Goal: Transaction & Acquisition: Purchase product/service

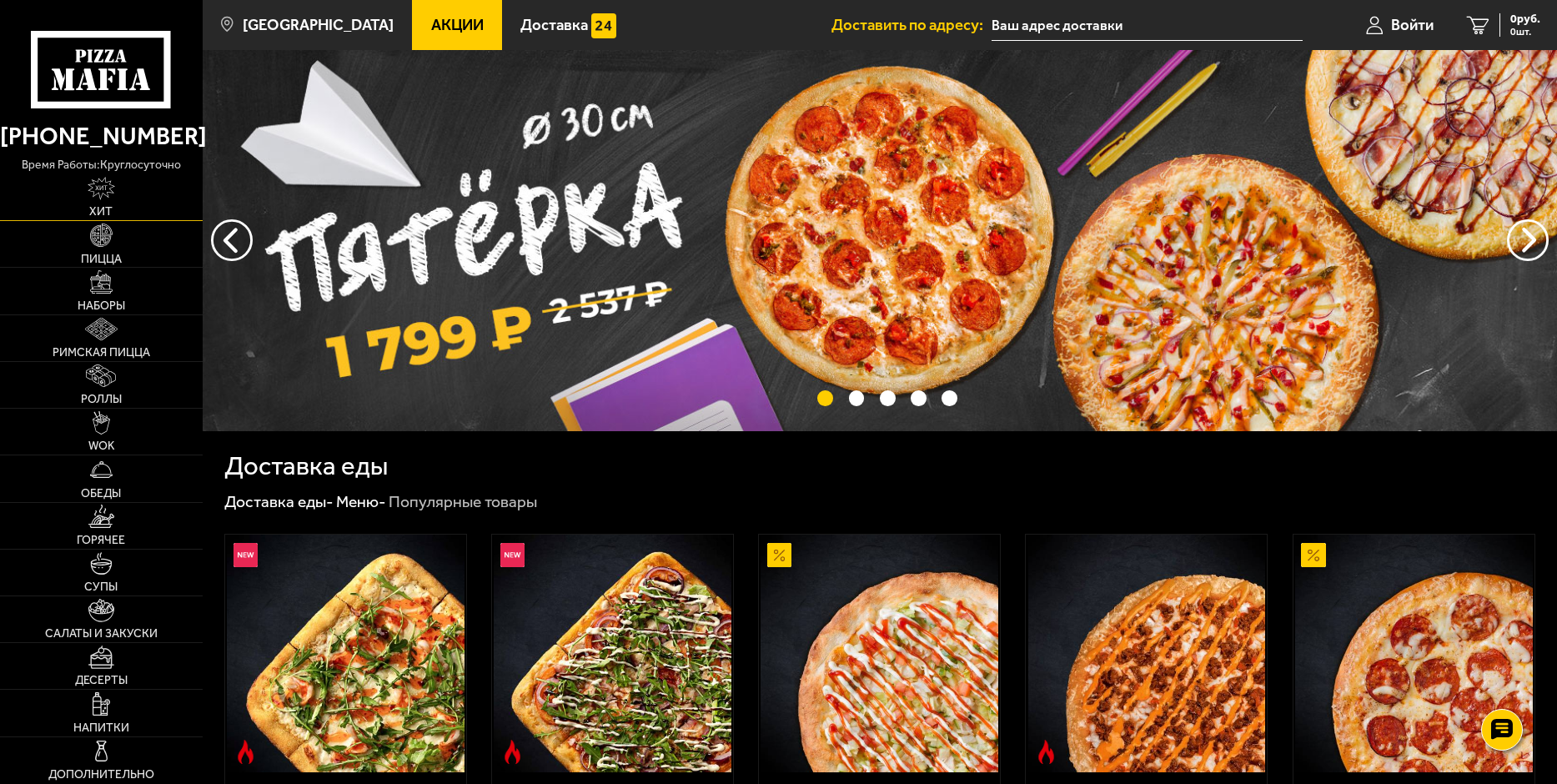
click at [106, 191] on img at bounding box center [101, 188] width 27 height 23
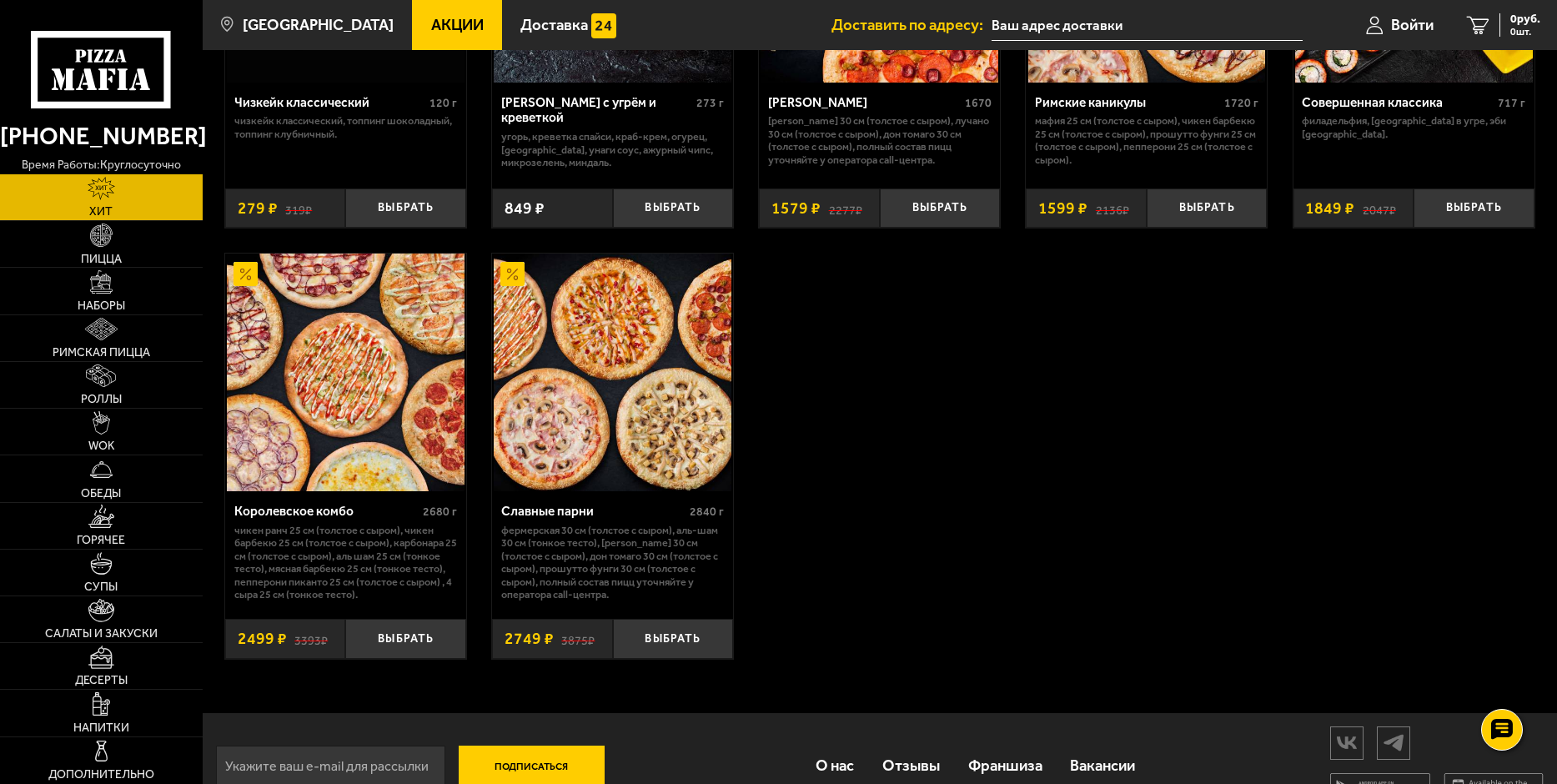
scroll to position [1136, 0]
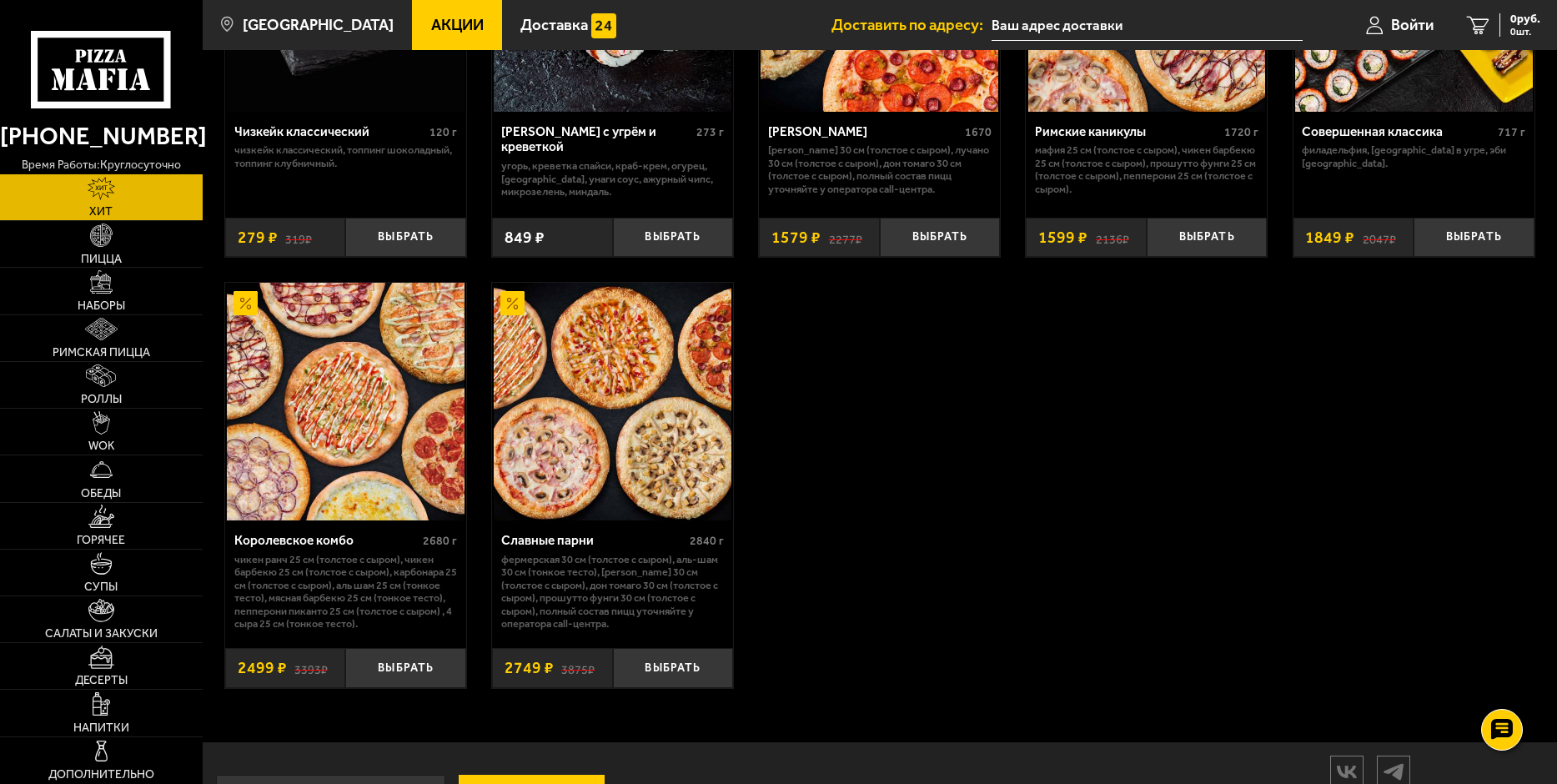
click at [383, 402] on img at bounding box center [345, 401] width 237 height 237
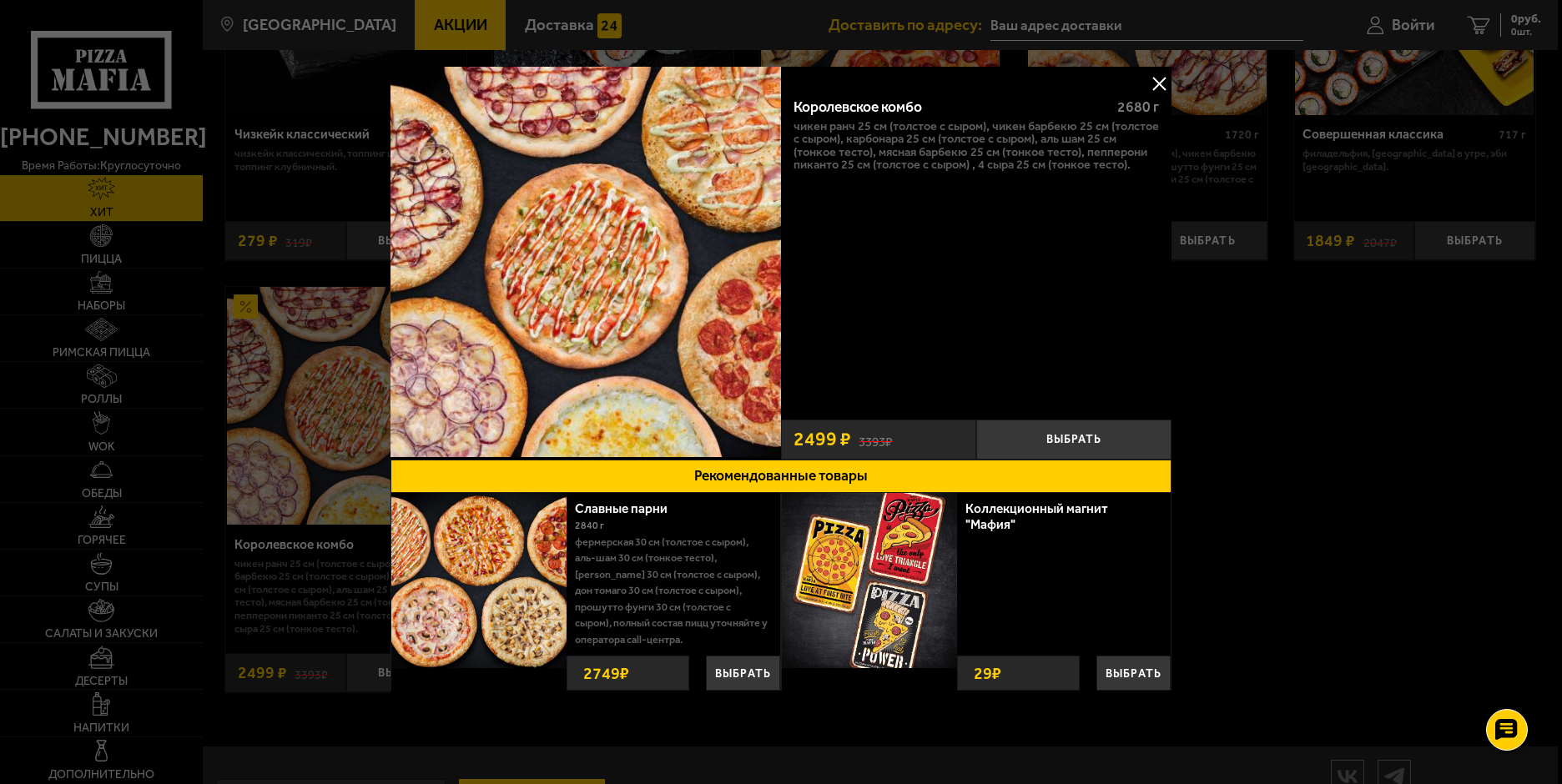
click at [1164, 77] on button at bounding box center [1158, 82] width 25 height 25
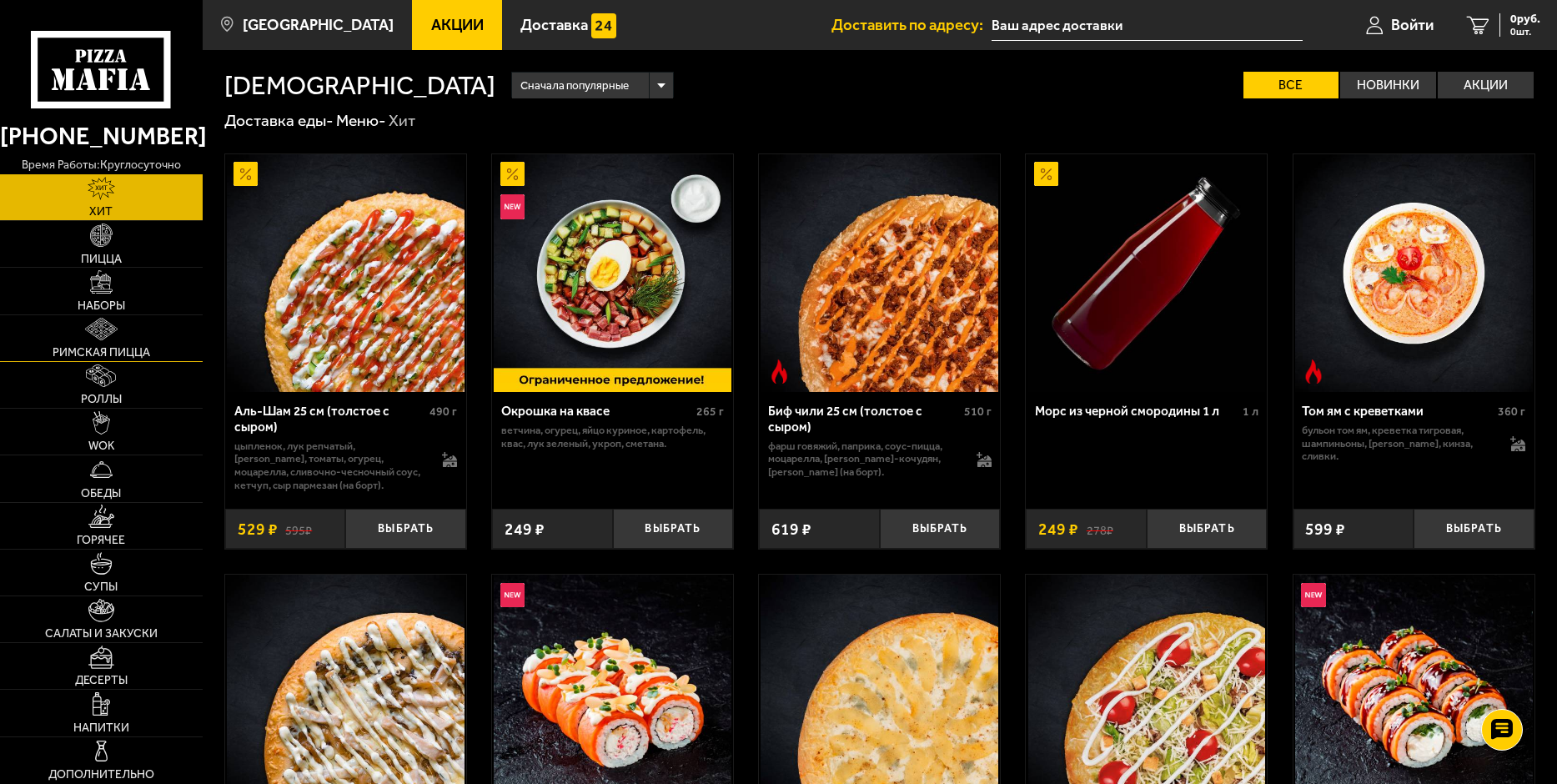
click at [131, 334] on link "Римская пицца" at bounding box center [101, 338] width 202 height 46
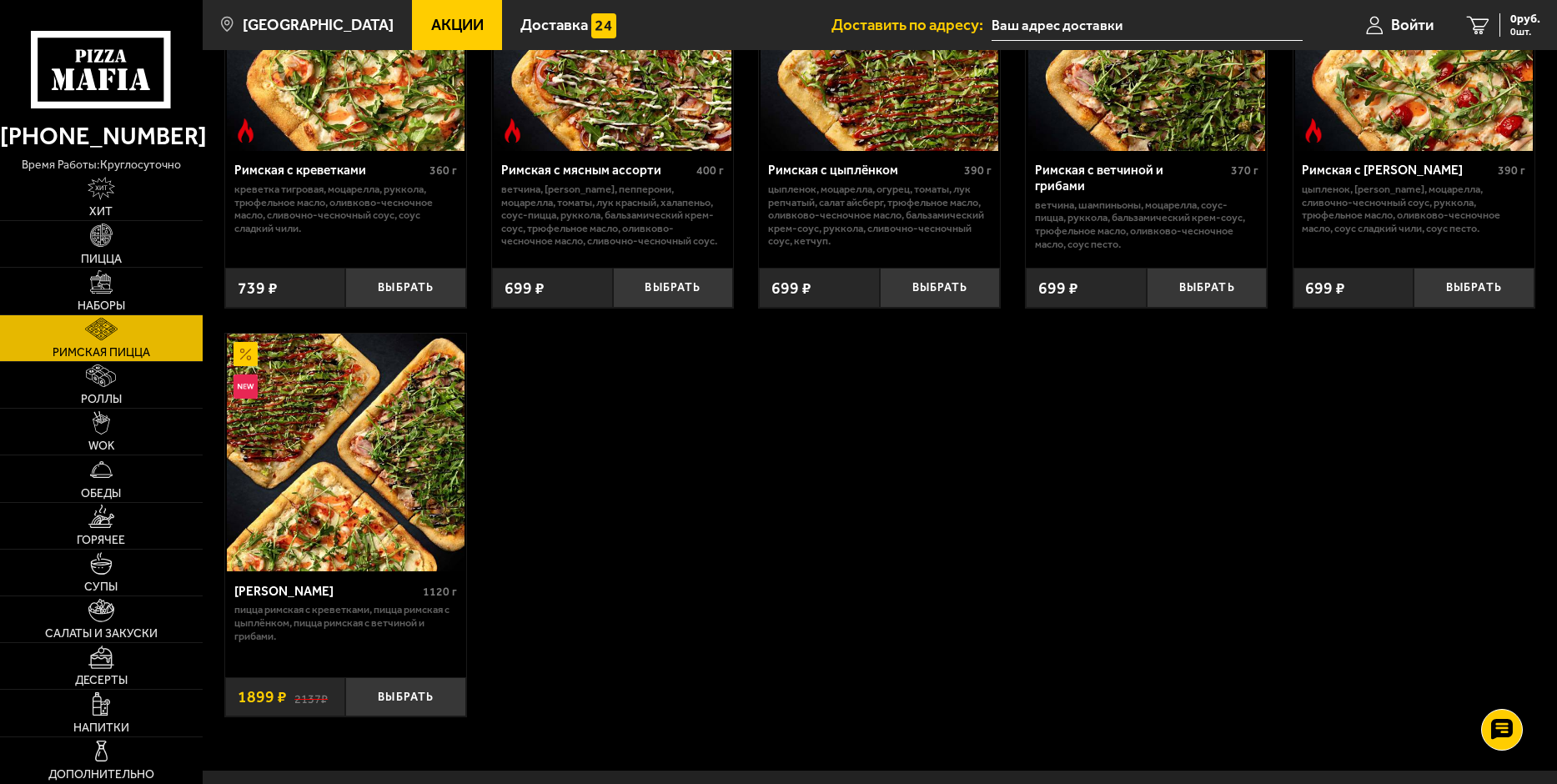
scroll to position [250, 0]
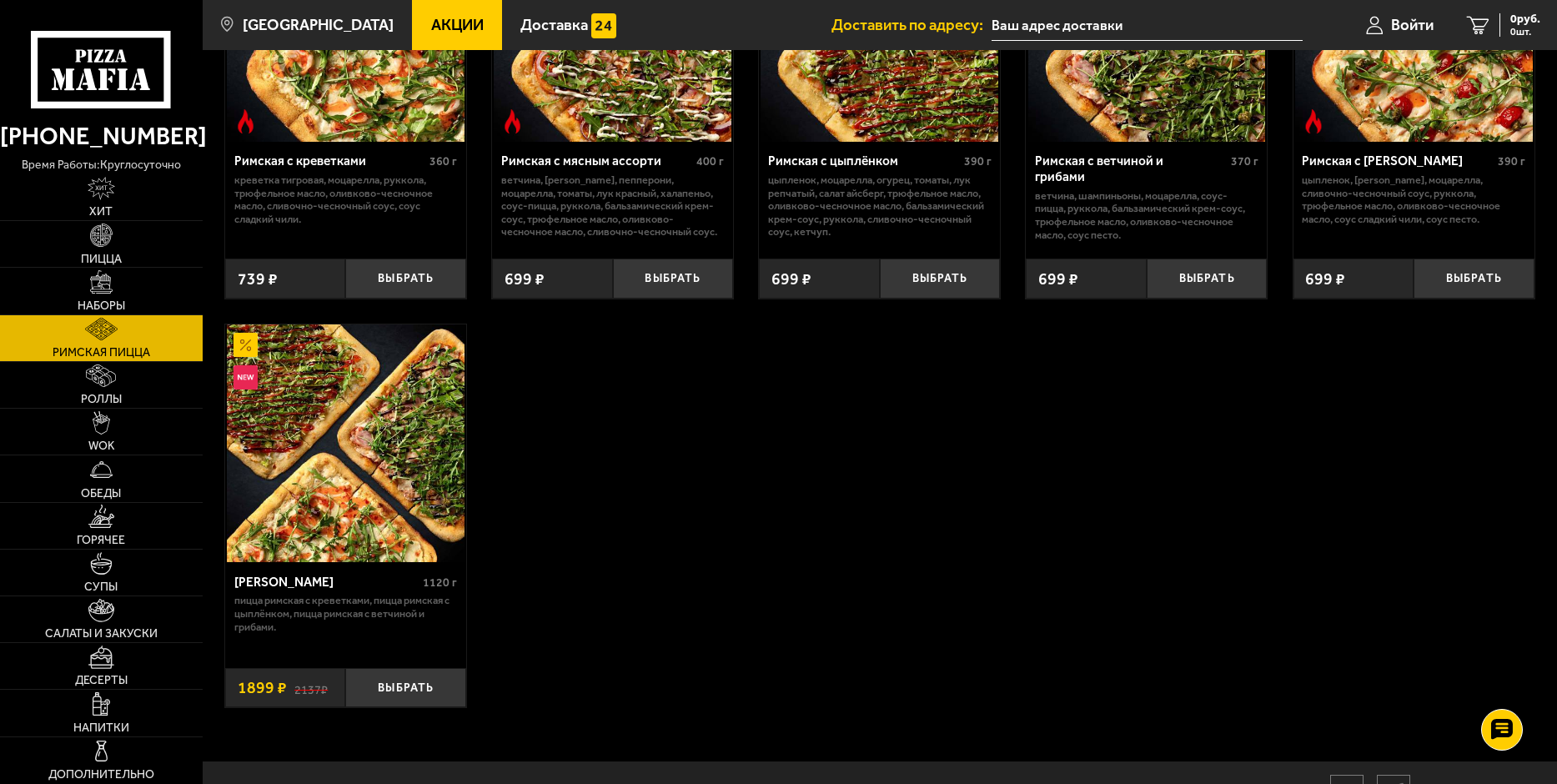
click at [343, 502] on img at bounding box center [345, 442] width 237 height 237
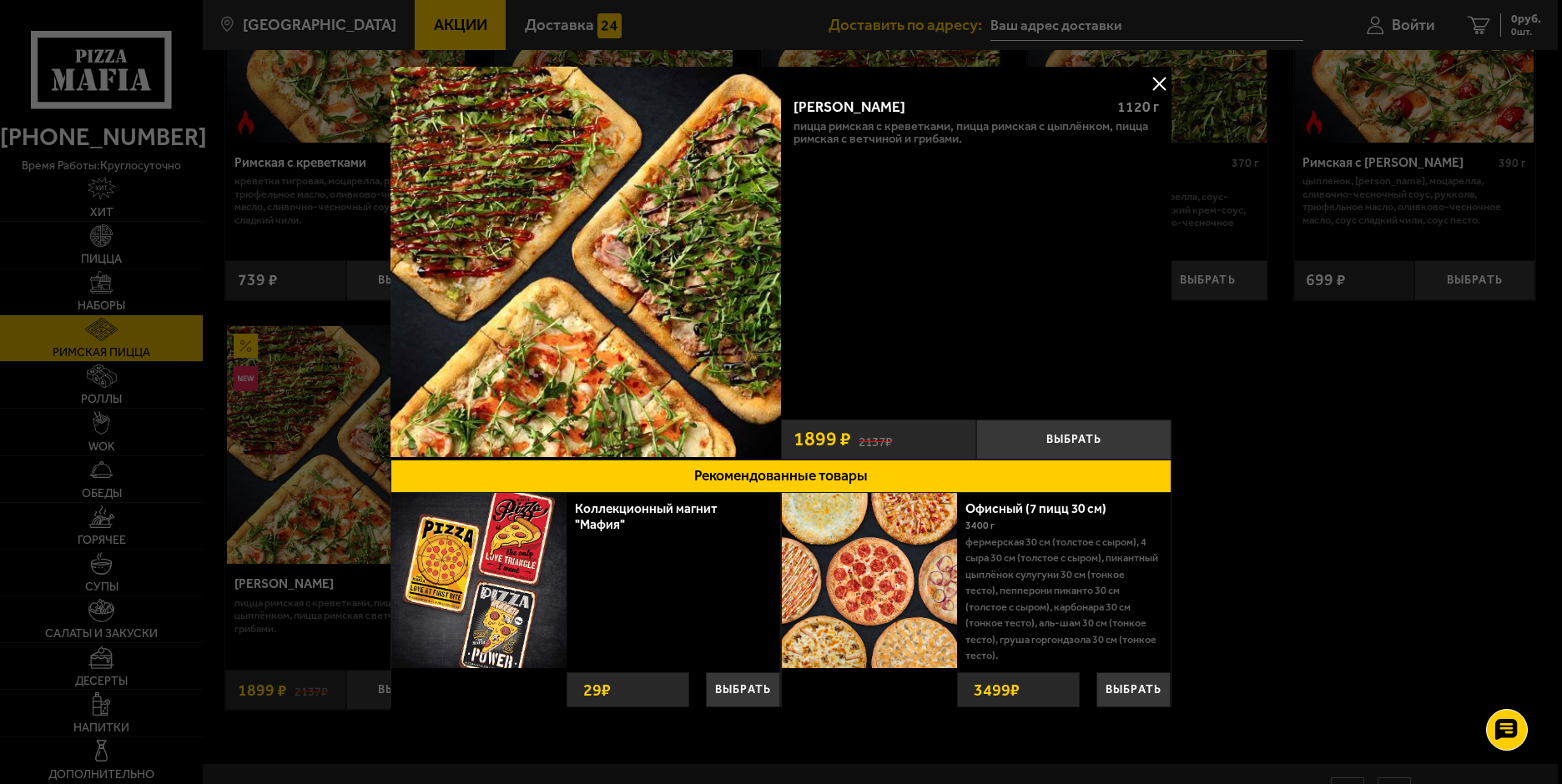
click at [1154, 85] on button at bounding box center [1158, 82] width 25 height 25
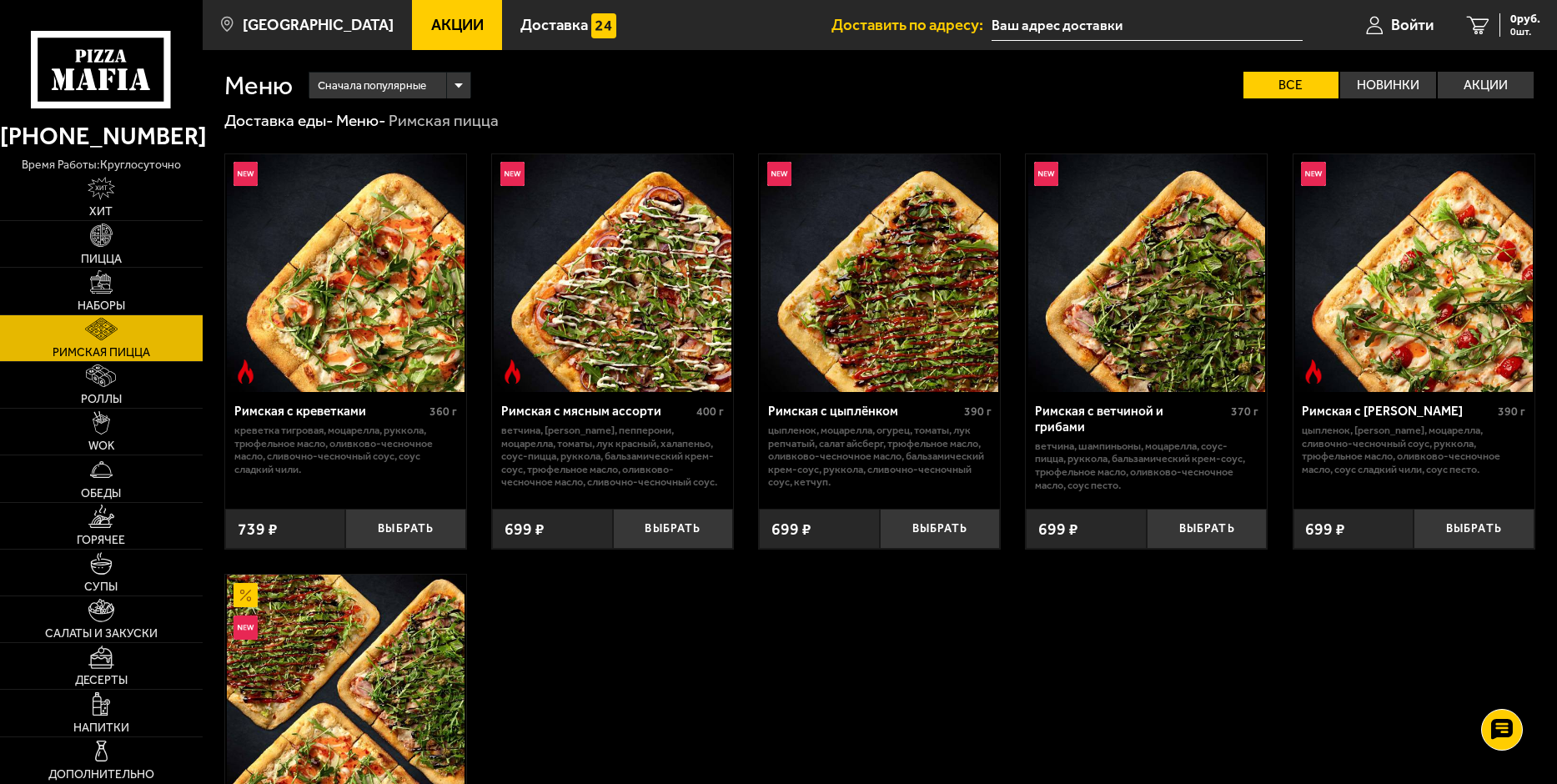
click at [431, 20] on span "Акции" at bounding box center [457, 26] width 53 height 16
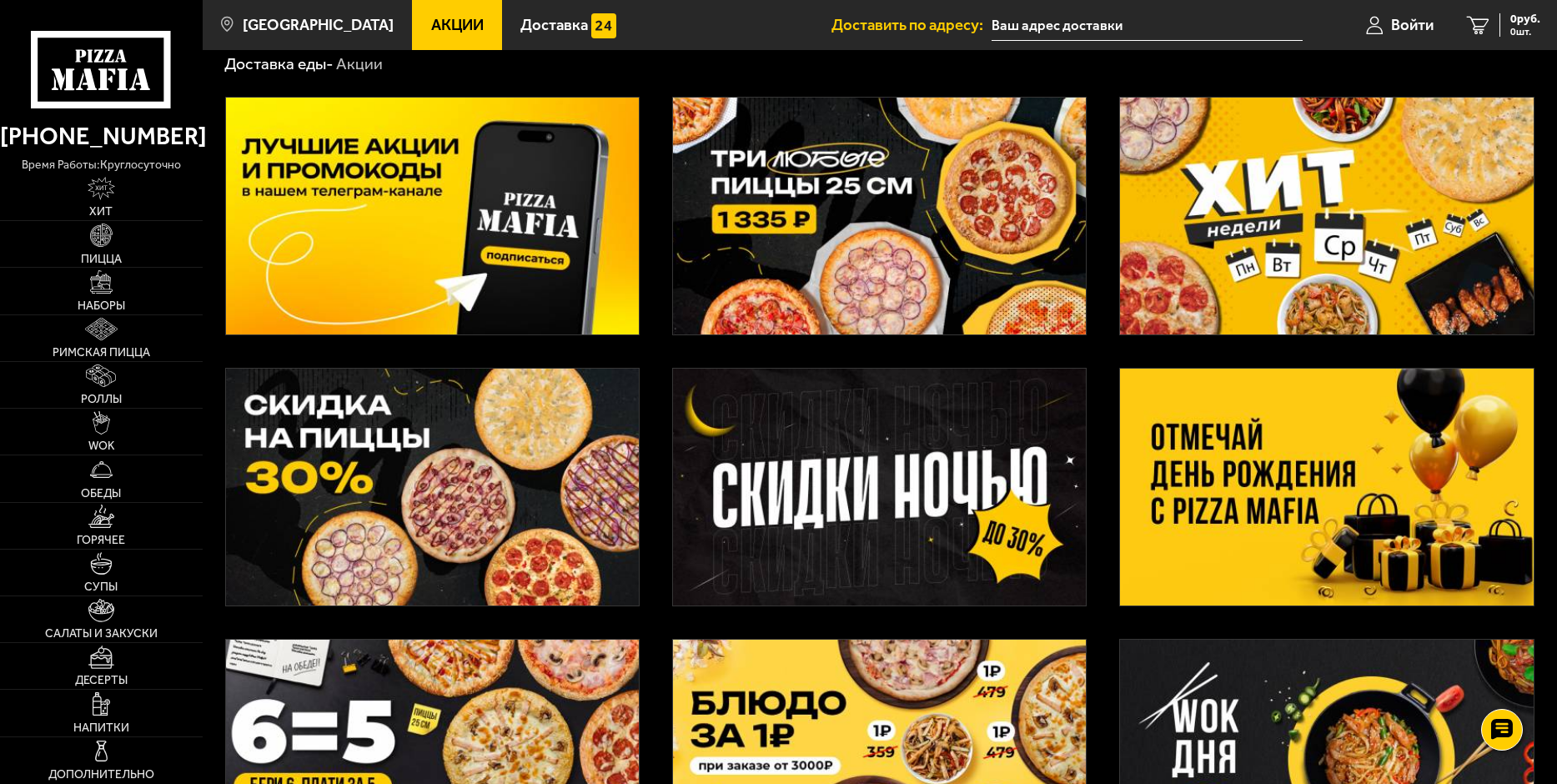
scroll to position [83, 0]
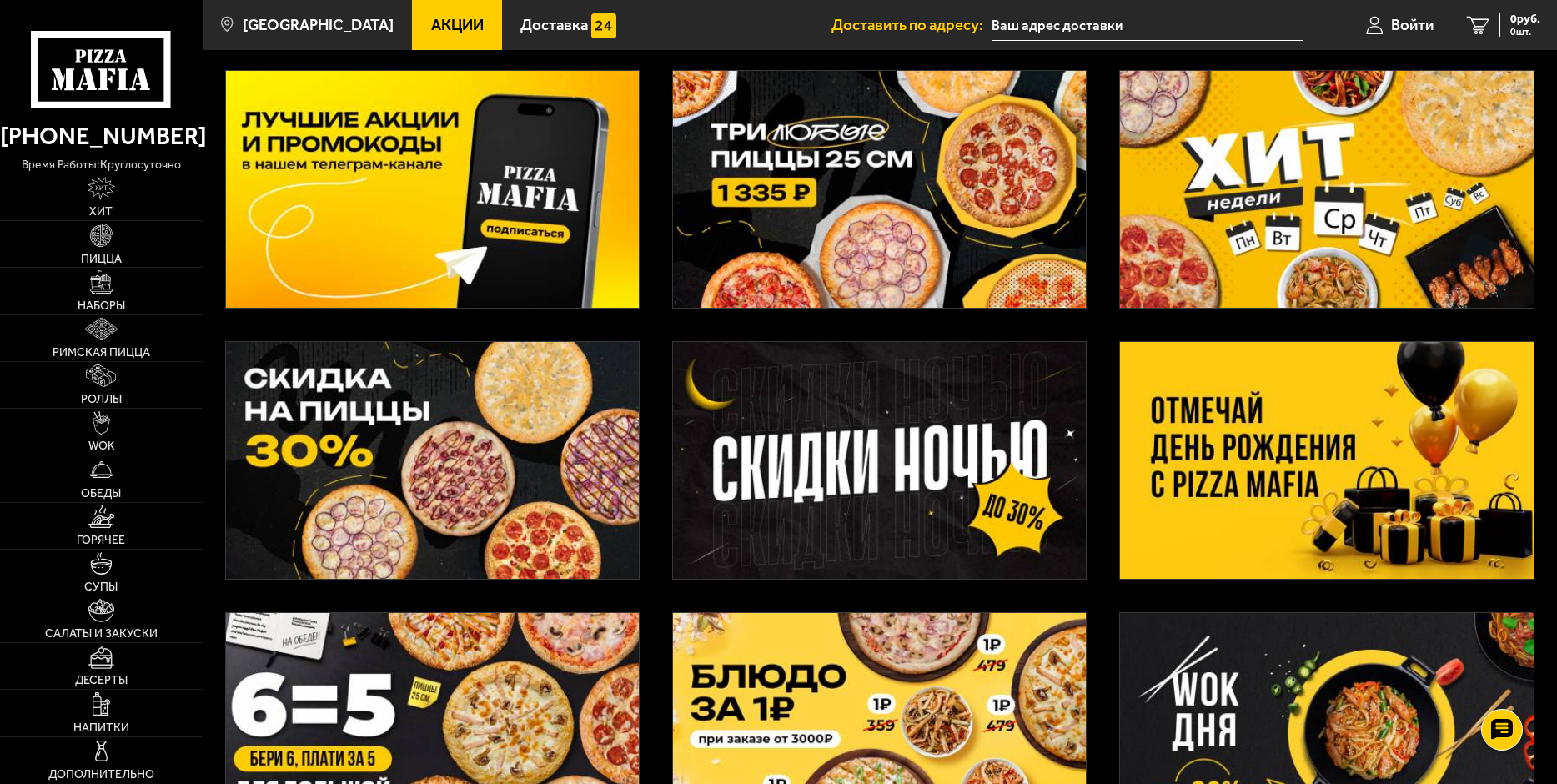
click at [1315, 426] on img at bounding box center [1326, 460] width 412 height 236
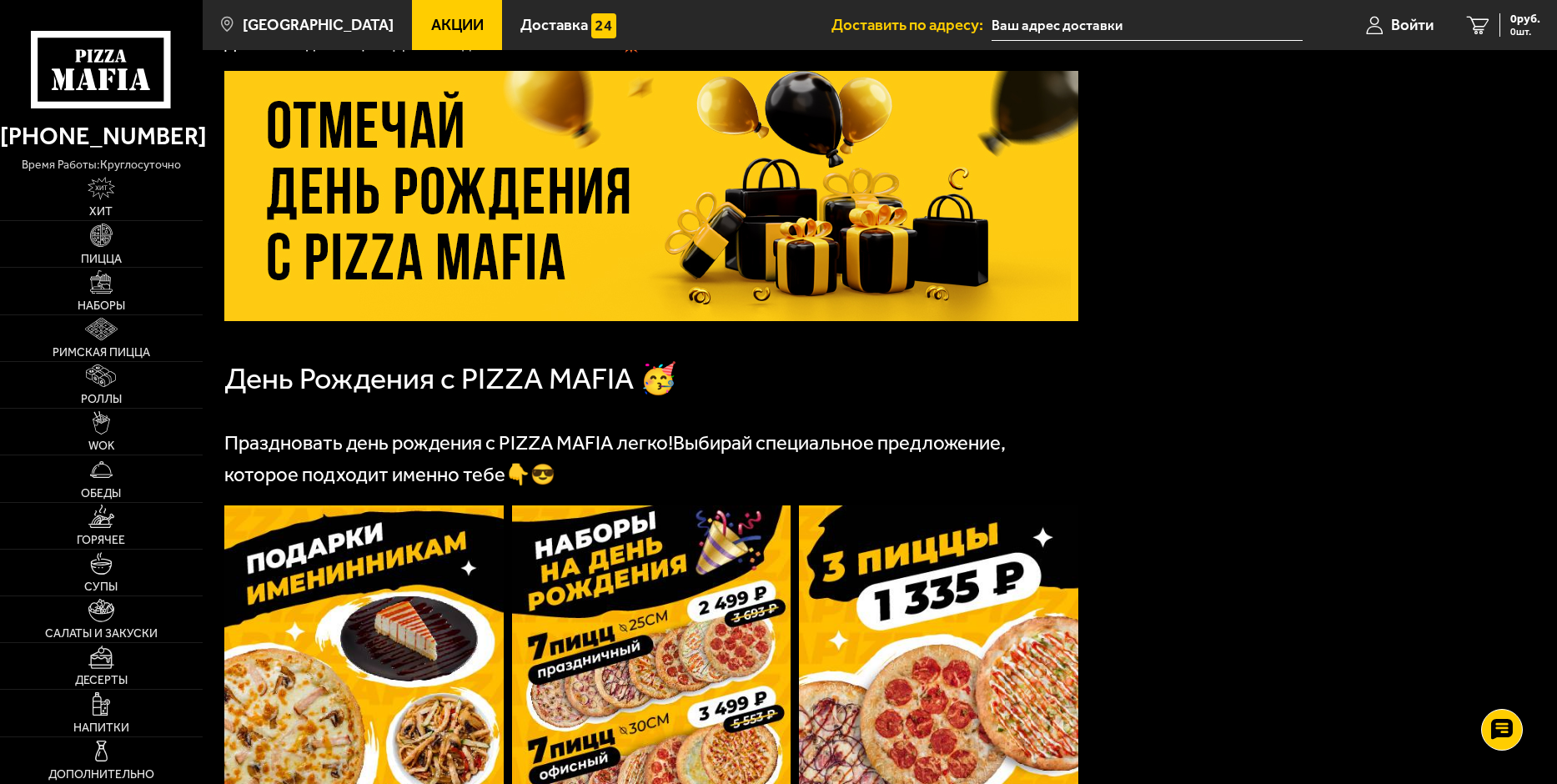
scroll to position [39, 0]
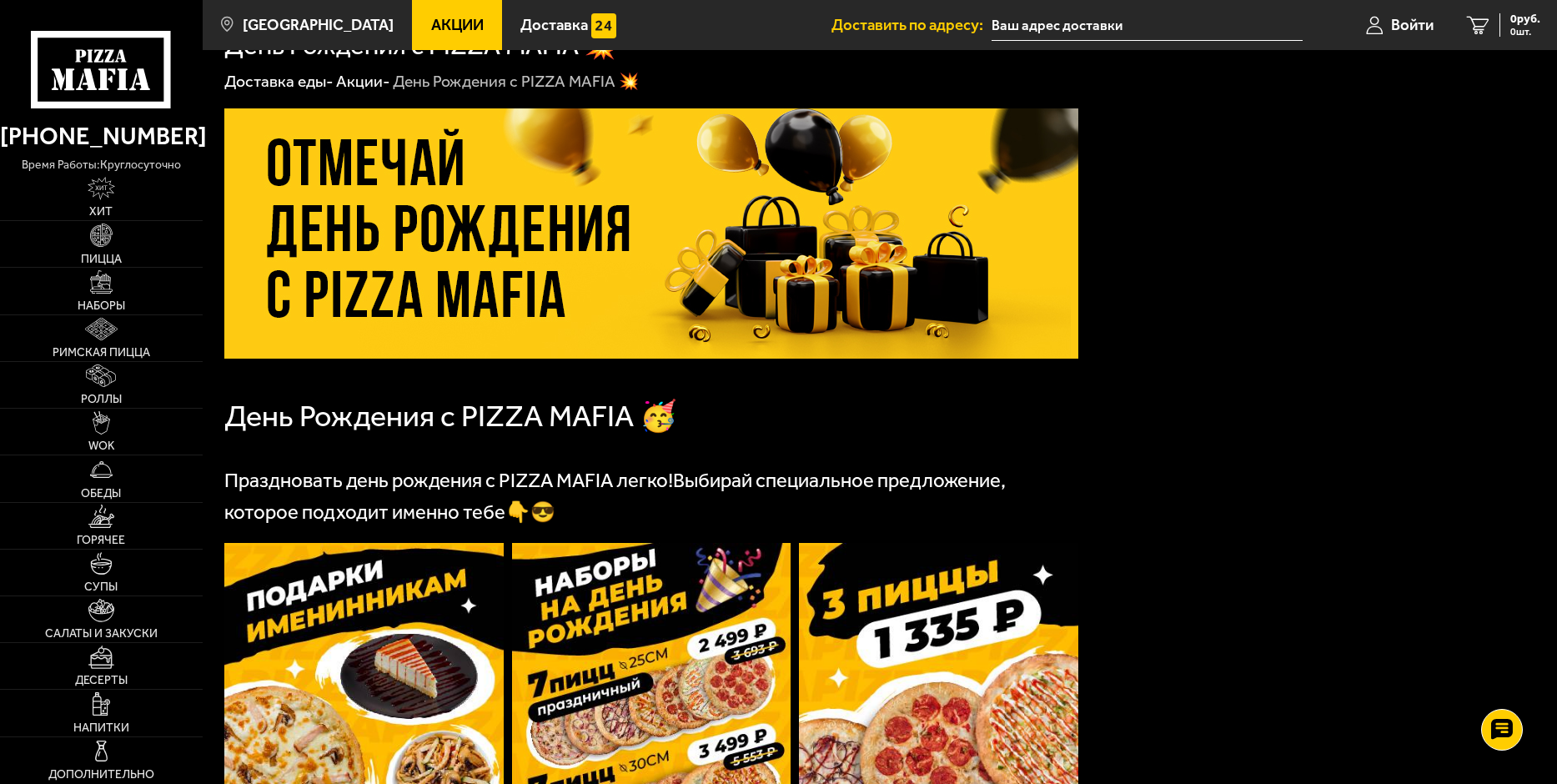
click at [431, 26] on span "Акции" at bounding box center [457, 26] width 53 height 16
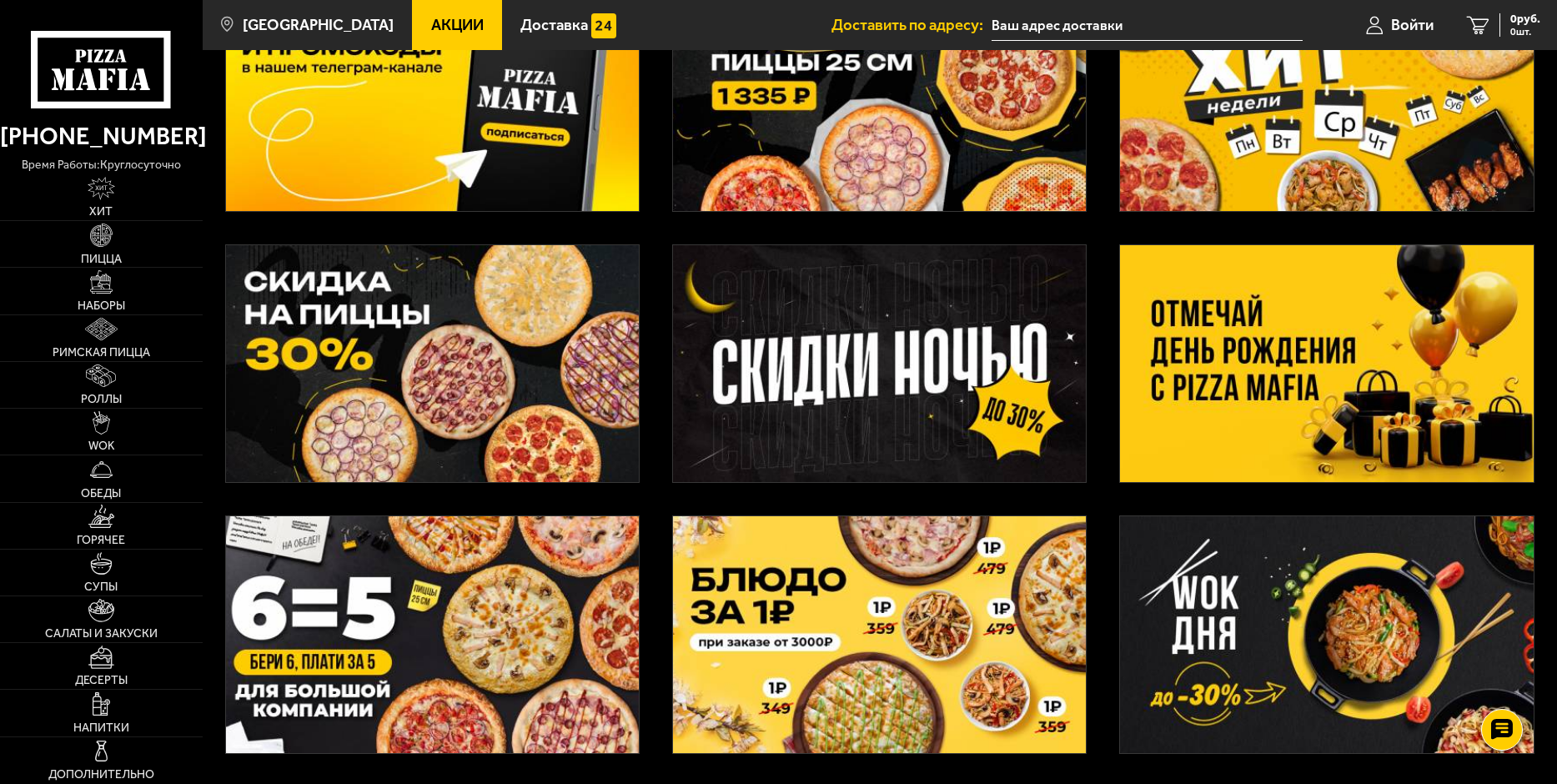
scroll to position [417, 0]
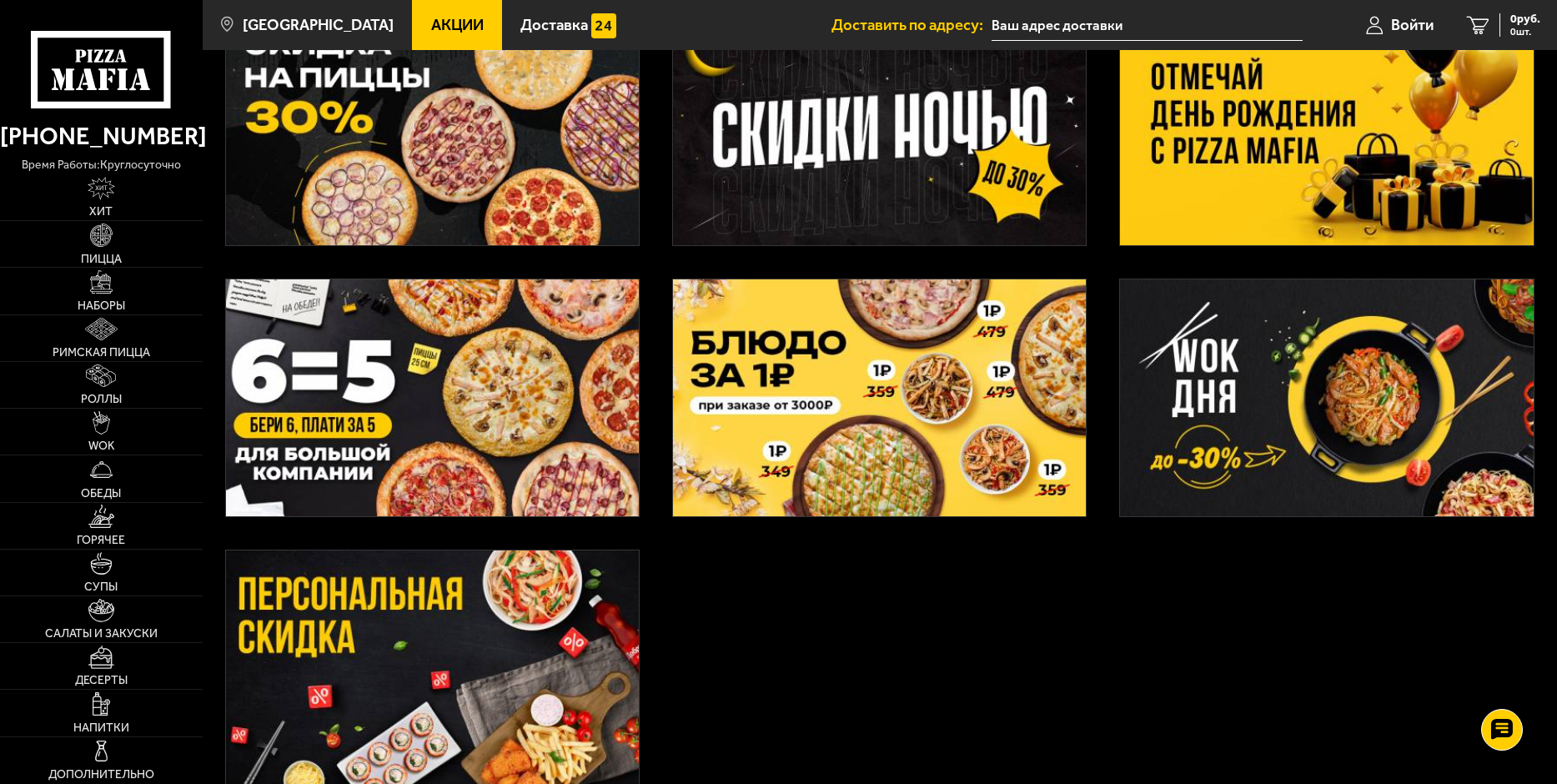
click at [884, 404] on img at bounding box center [878, 397] width 412 height 236
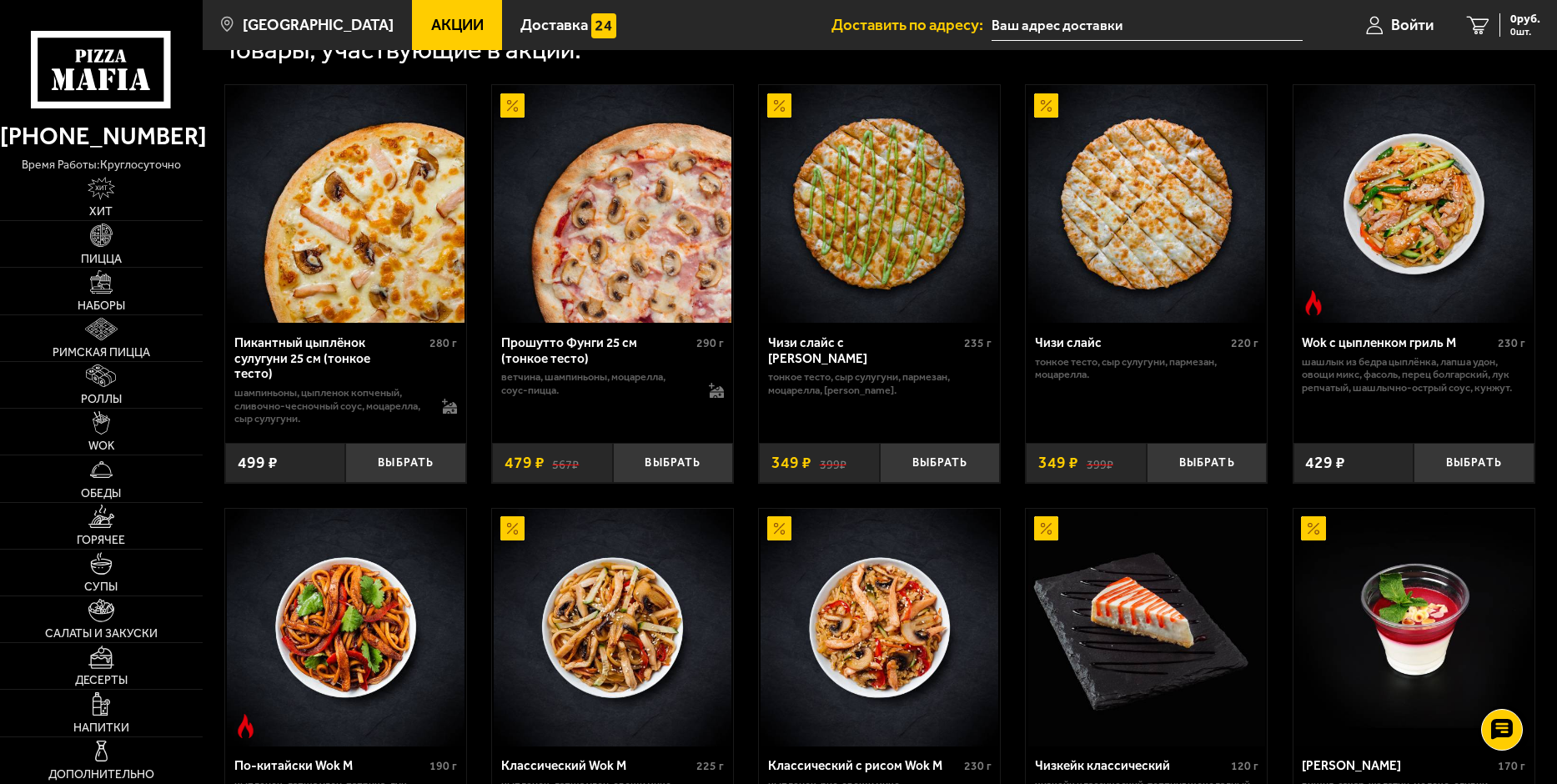
scroll to position [688, 0]
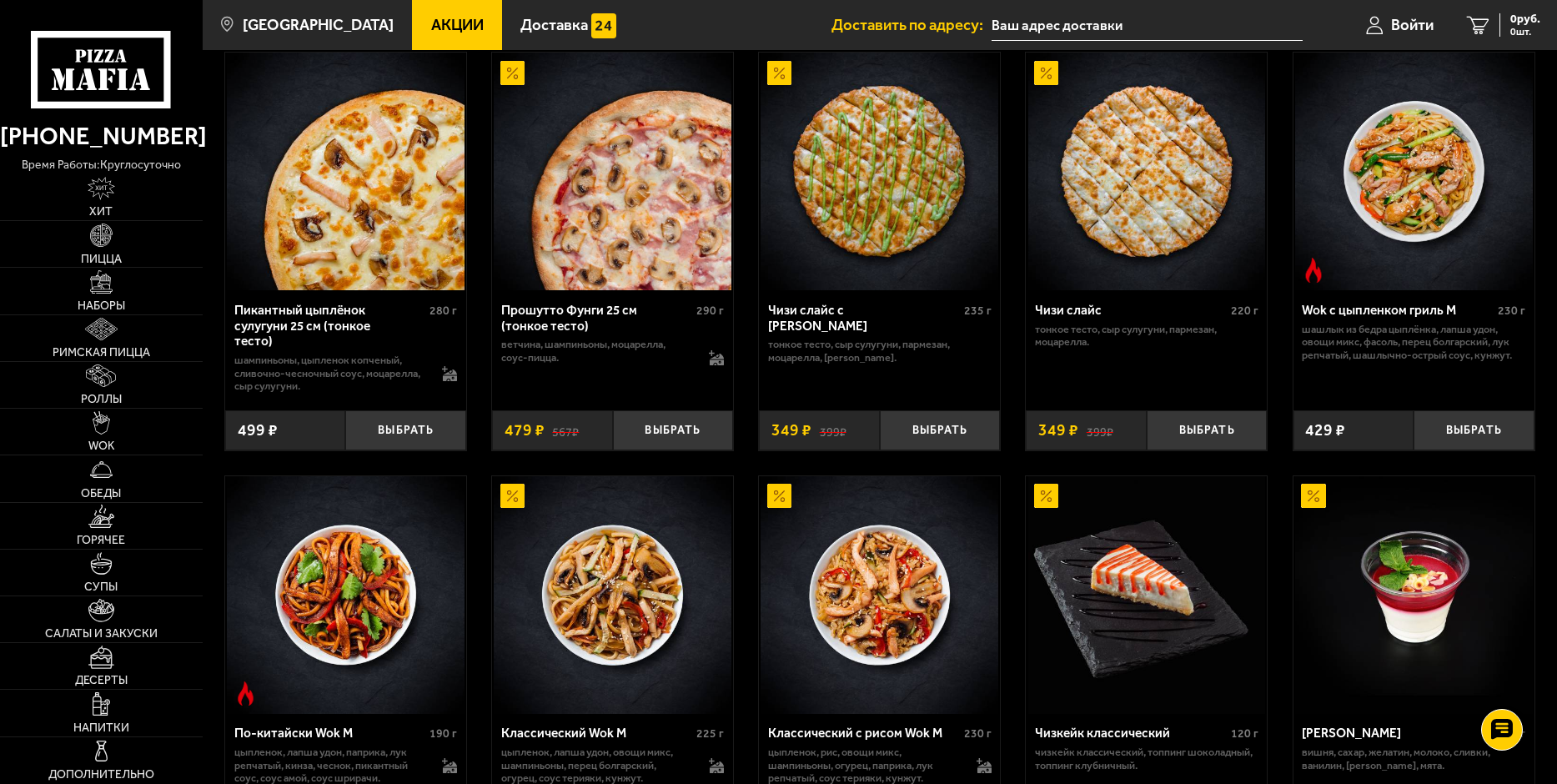
click at [1136, 222] on img at bounding box center [1146, 171] width 237 height 237
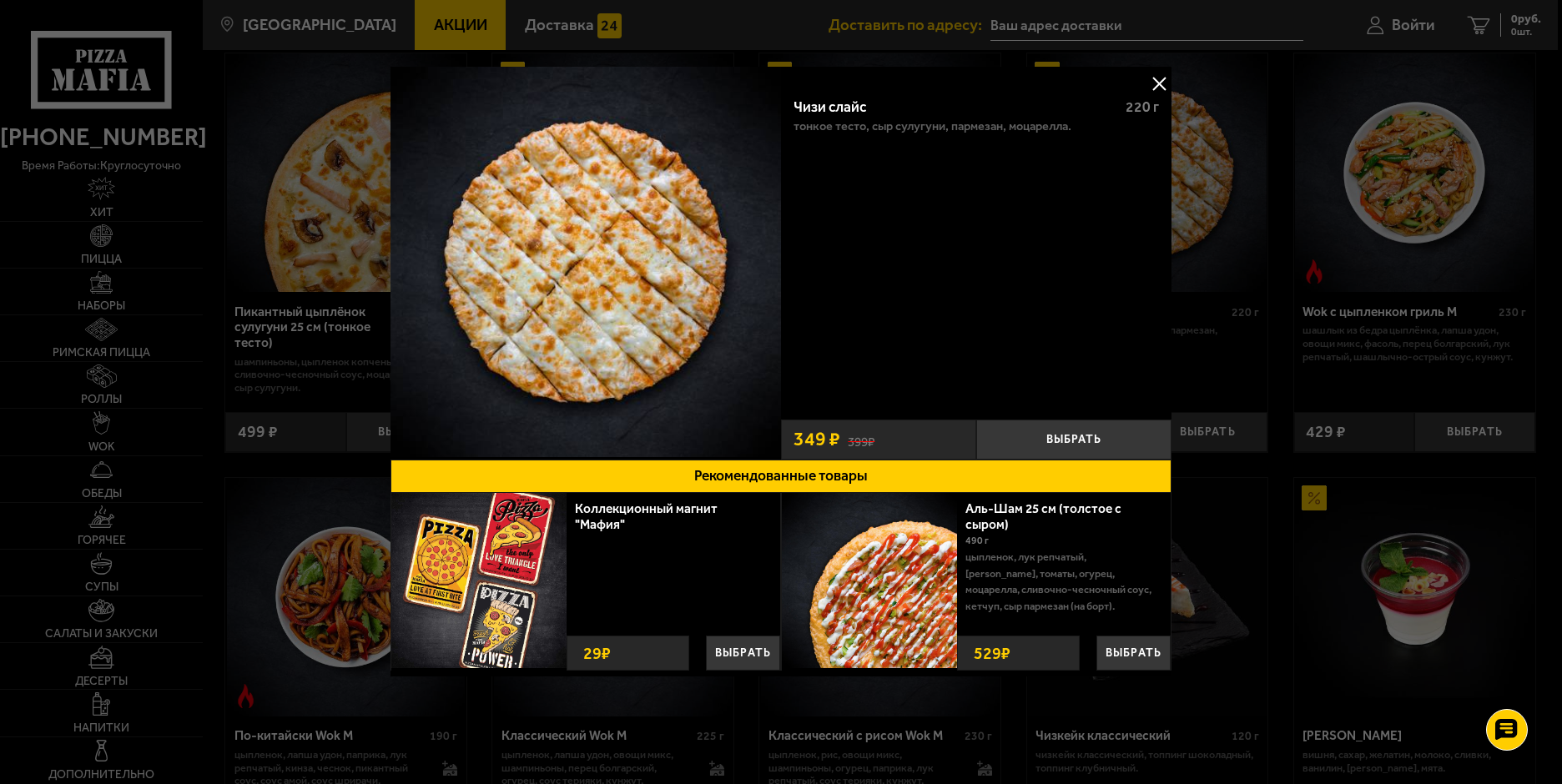
click at [1159, 81] on button at bounding box center [1158, 82] width 25 height 25
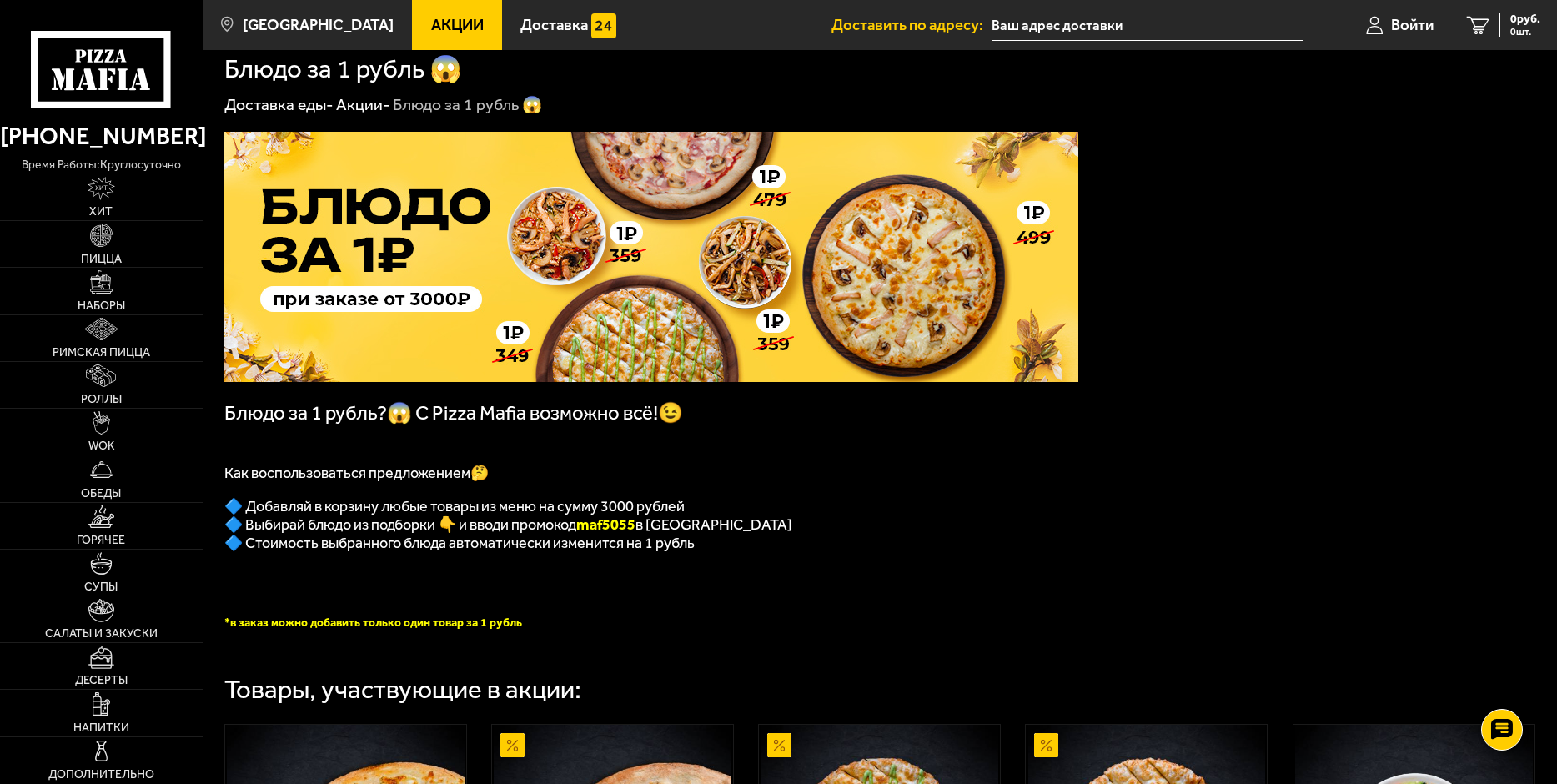
scroll to position [0, 0]
